Goal: Task Accomplishment & Management: Use online tool/utility

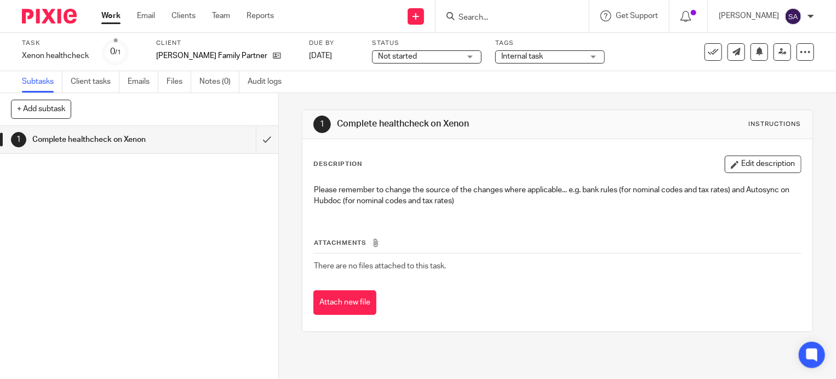
drag, startPoint x: 197, startPoint y: 140, endPoint x: 173, endPoint y: 146, distance: 25.5
click at [196, 140] on div "Complete healthcheck on Xenon" at bounding box center [138, 139] width 213 height 16
